Goal: Check status: Check status

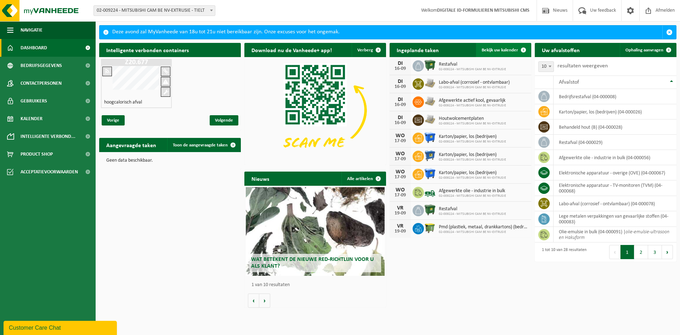
click at [490, 49] on span "Bekijk uw kalender" at bounding box center [500, 50] width 36 height 5
click at [491, 48] on span "Bekijk uw kalender" at bounding box center [500, 50] width 36 height 5
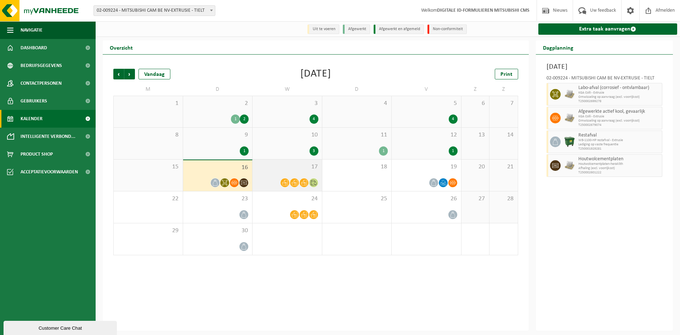
click at [272, 175] on div "17" at bounding box center [287, 175] width 69 height 32
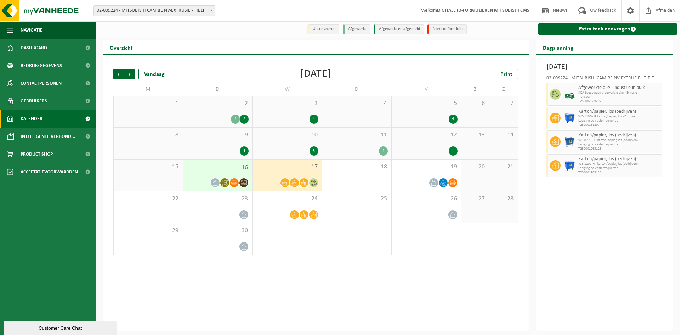
click at [225, 175] on div "16" at bounding box center [217, 175] width 69 height 31
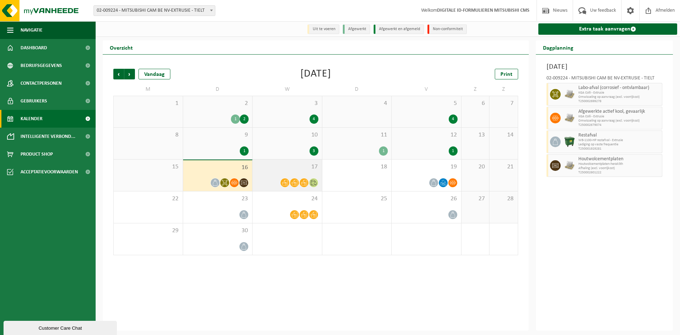
click at [265, 165] on span "17" at bounding box center [287, 167] width 62 height 8
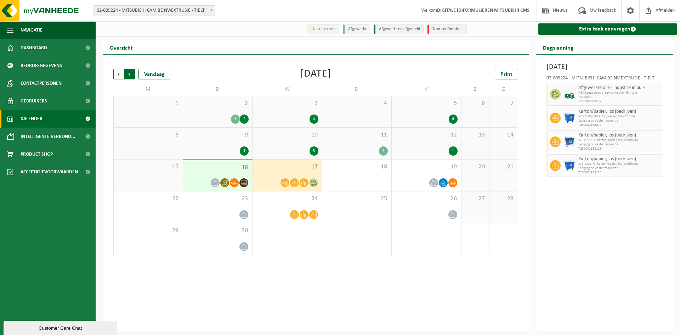
click at [120, 73] on span "Vorige" at bounding box center [118, 74] width 11 height 11
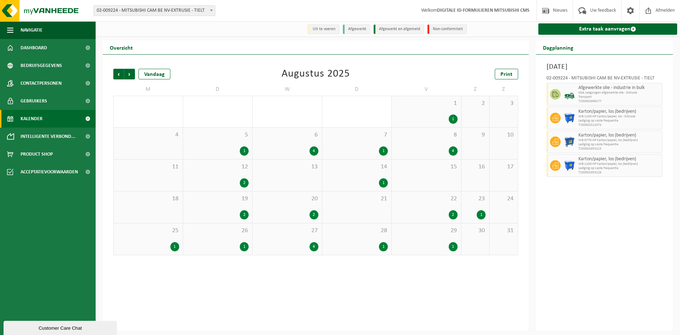
click at [422, 240] on div "29 1" at bounding box center [426, 239] width 69 height 32
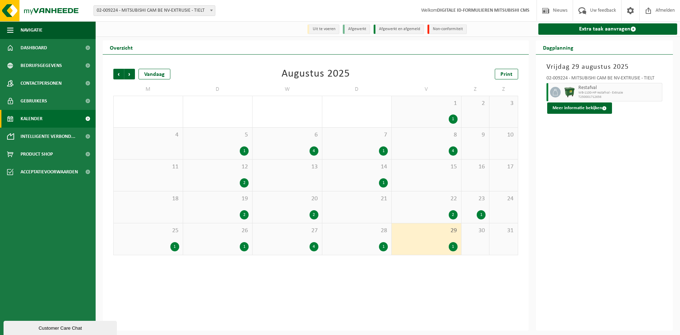
click at [364, 240] on div "28 1" at bounding box center [356, 239] width 69 height 32
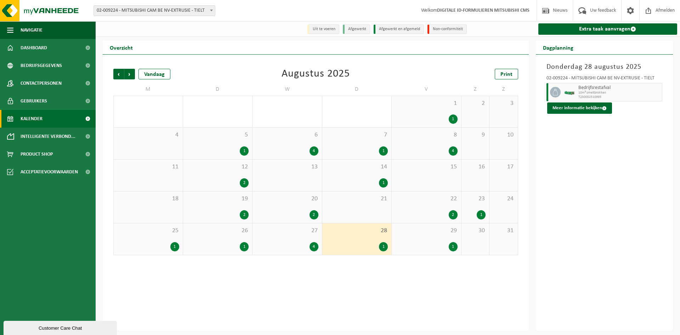
click at [410, 235] on div "29 1" at bounding box center [426, 239] width 69 height 32
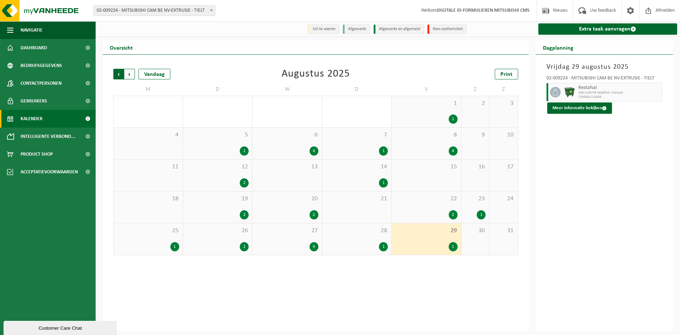
click at [126, 71] on span "Volgende" at bounding box center [129, 74] width 11 height 11
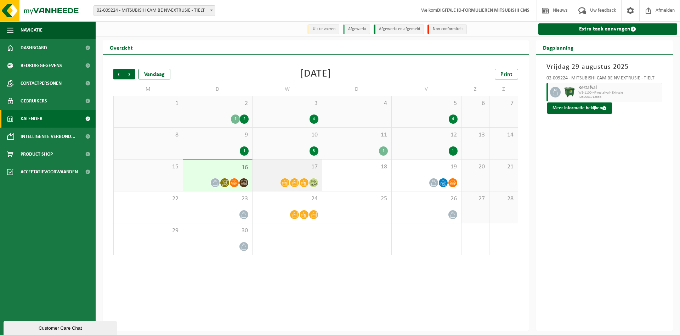
click at [287, 172] on div "17" at bounding box center [287, 175] width 69 height 32
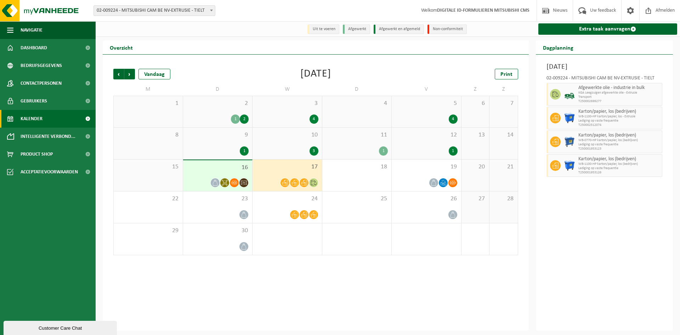
click at [226, 171] on span "16" at bounding box center [218, 168] width 62 height 8
